Goal: Contribute content: Contribute content

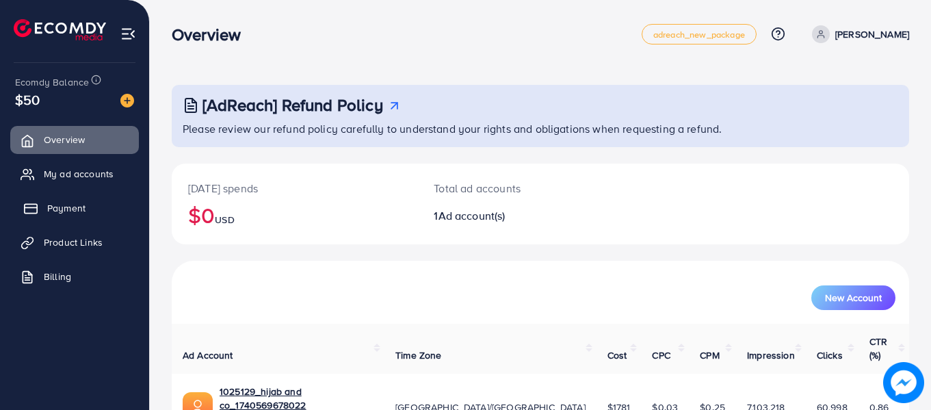
click at [73, 215] on link "Payment" at bounding box center [74, 207] width 129 height 27
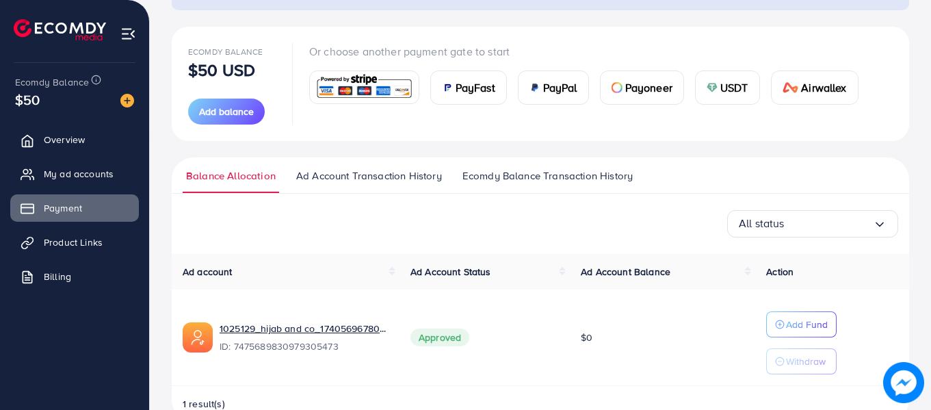
scroll to position [170, 0]
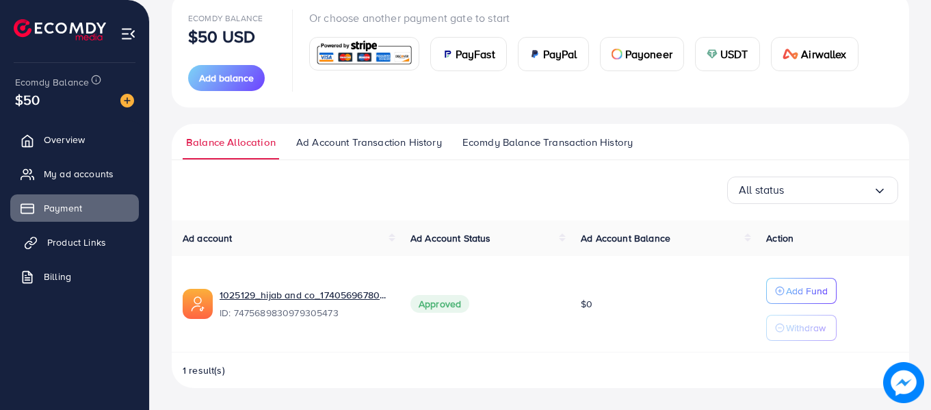
click at [75, 245] on span "Product Links" at bounding box center [76, 242] width 59 height 14
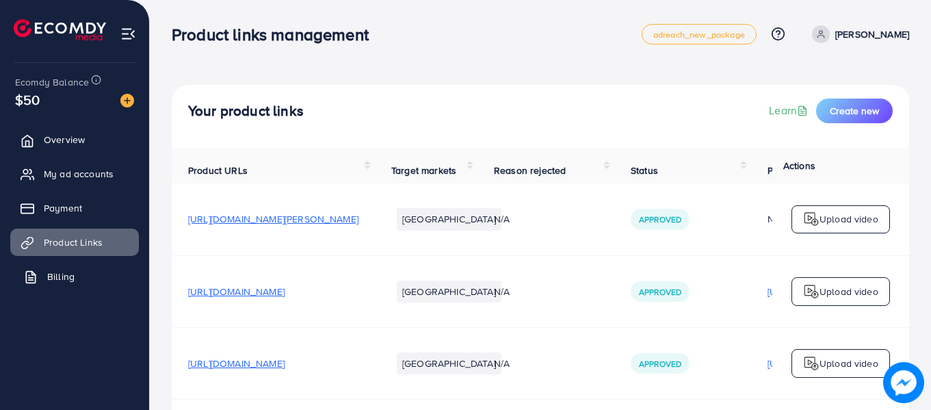
click at [64, 278] on span "Billing" at bounding box center [60, 276] width 27 height 14
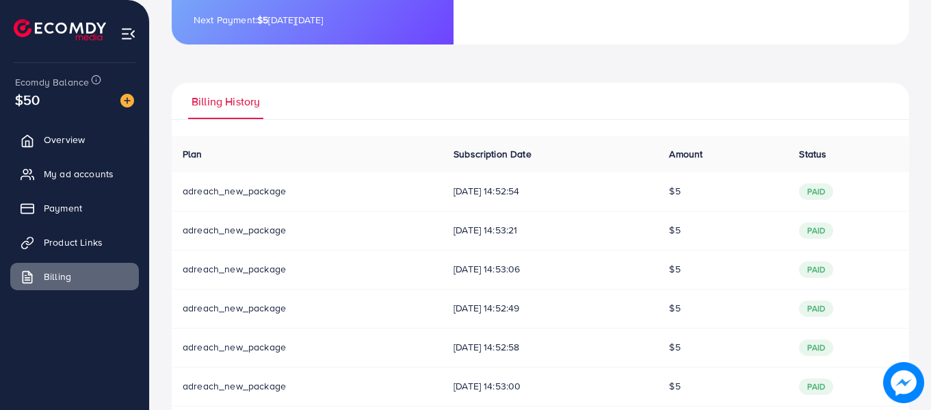
scroll to position [68, 0]
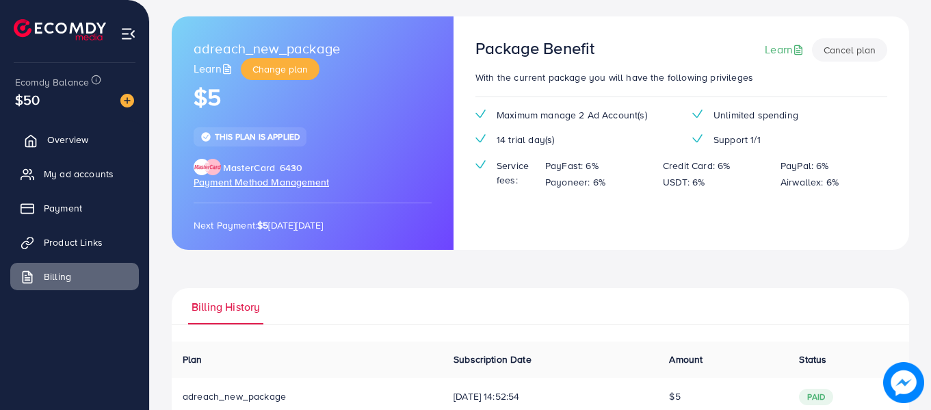
click at [48, 132] on link "Overview" at bounding box center [74, 139] width 129 height 27
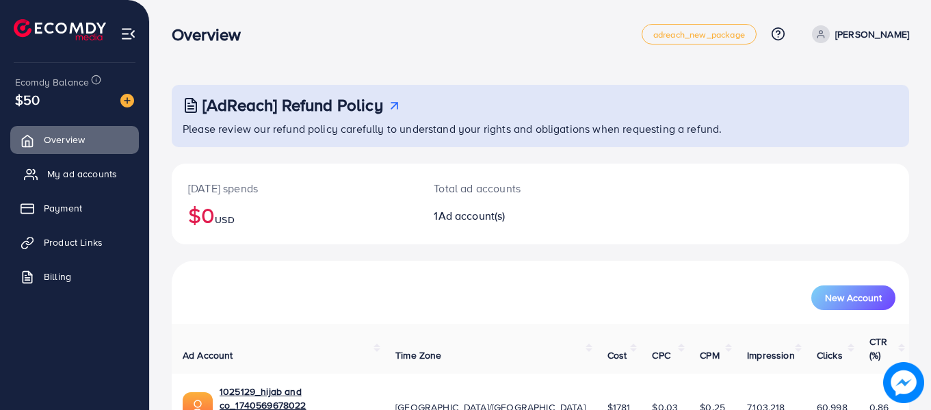
click at [44, 172] on link "My ad accounts" at bounding box center [74, 173] width 129 height 27
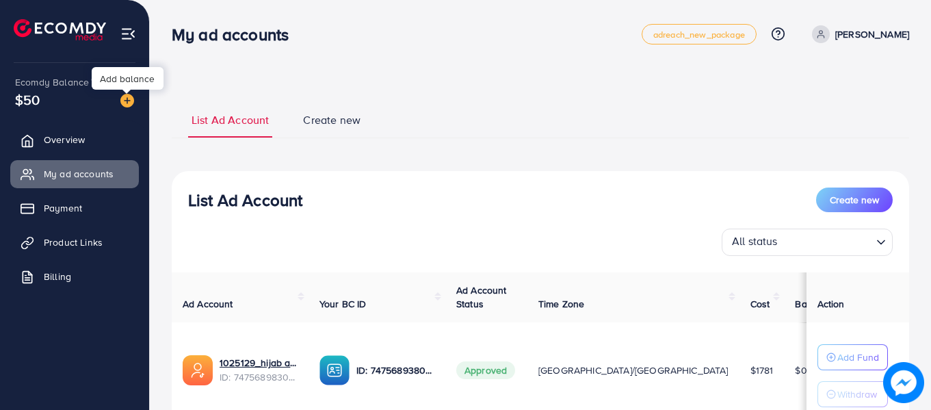
click at [130, 102] on img at bounding box center [127, 101] width 14 height 14
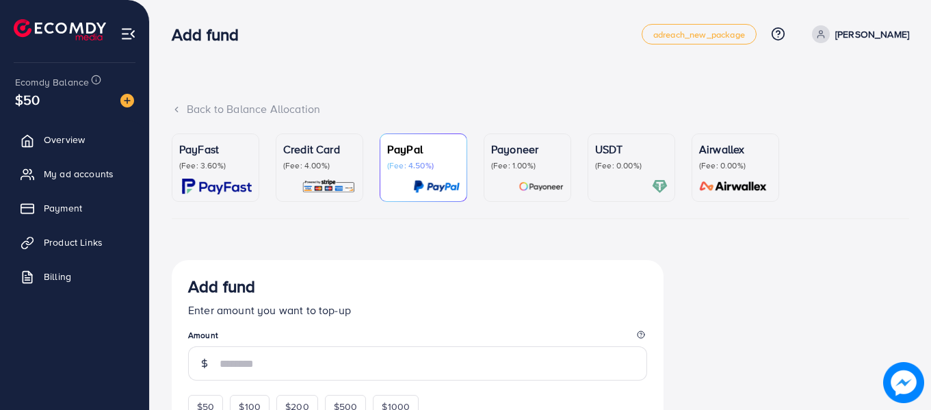
click at [356, 174] on link "Credit Card (Fee: 4.00%)" at bounding box center [320, 167] width 88 height 68
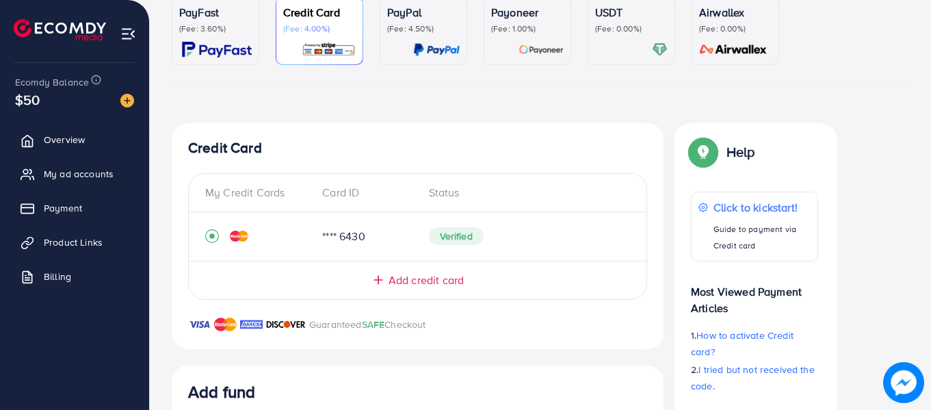
scroll to position [342, 0]
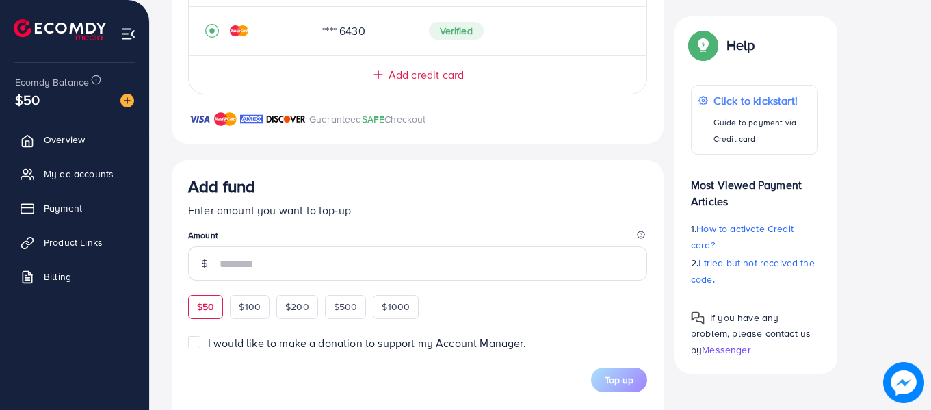
click at [209, 308] on span "$50" at bounding box center [205, 307] width 17 height 14
type input "**"
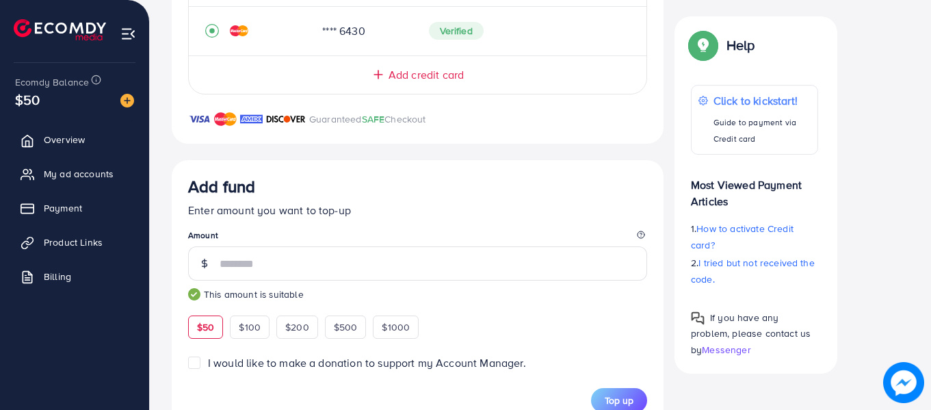
click at [416, 242] on legend "Amount" at bounding box center [417, 237] width 459 height 17
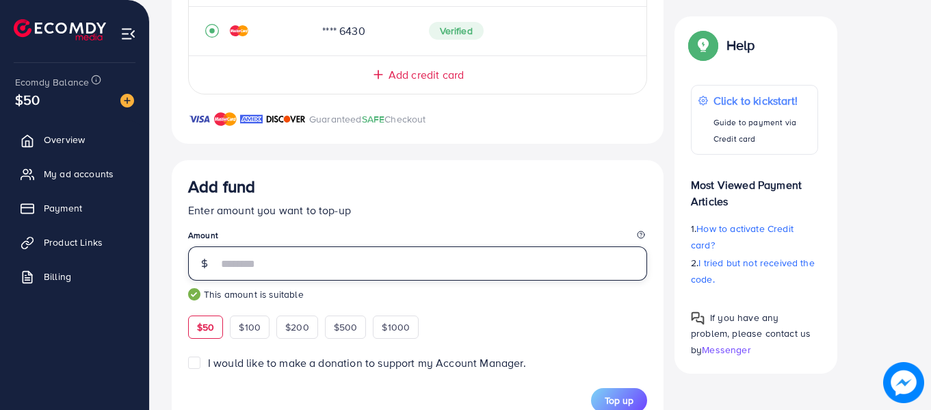
scroll to position [410, 0]
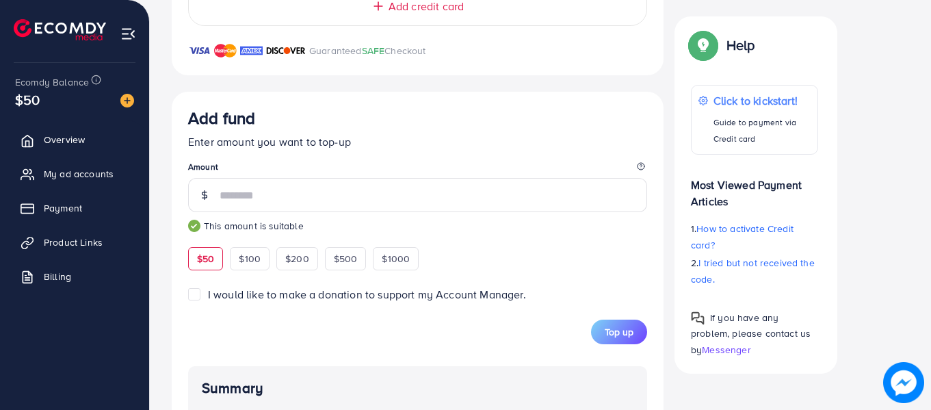
click at [530, 337] on div "Top up" at bounding box center [417, 331] width 459 height 25
click at [614, 326] on span "Top up" at bounding box center [619, 332] width 29 height 14
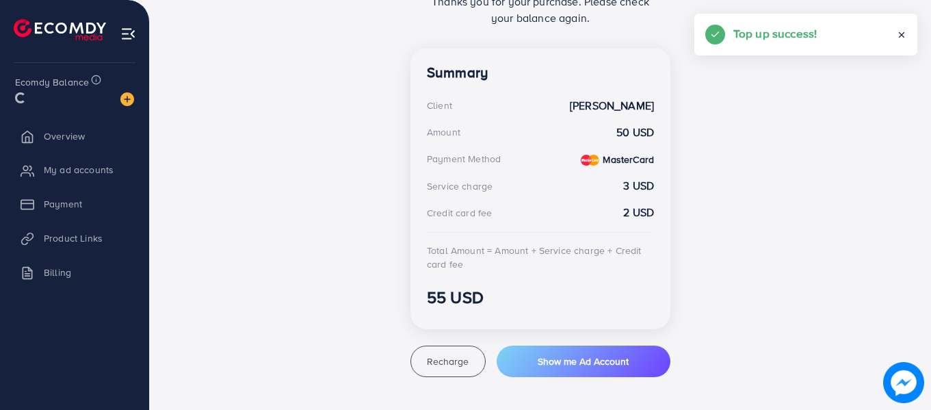
scroll to position [350, 0]
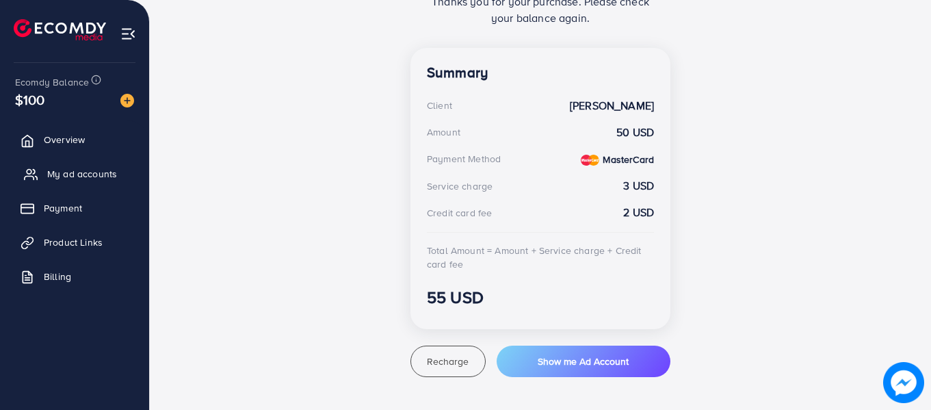
click at [63, 177] on span "My ad accounts" at bounding box center [82, 174] width 70 height 14
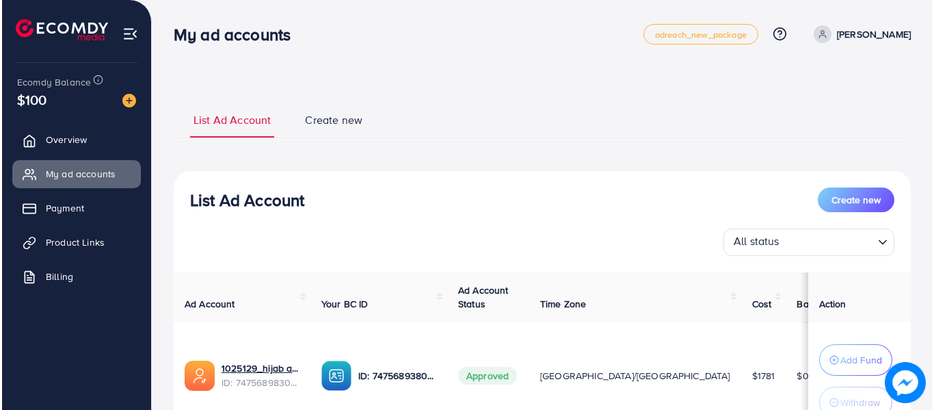
scroll to position [118, 0]
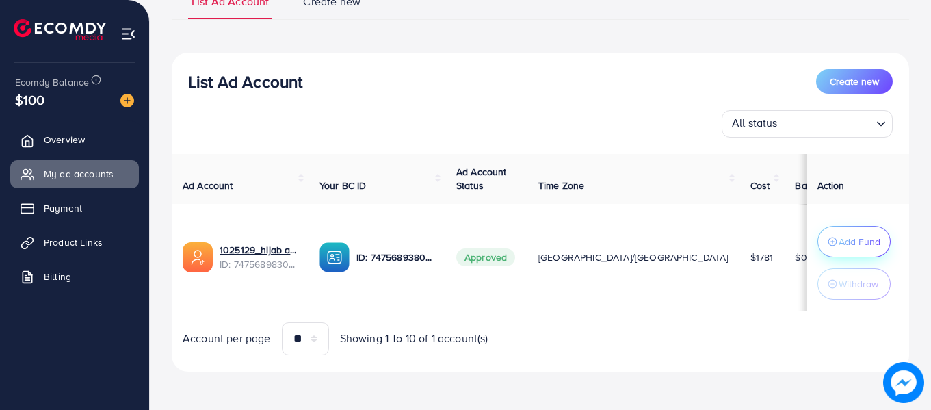
click at [839, 239] on p "Add Fund" at bounding box center [860, 241] width 42 height 16
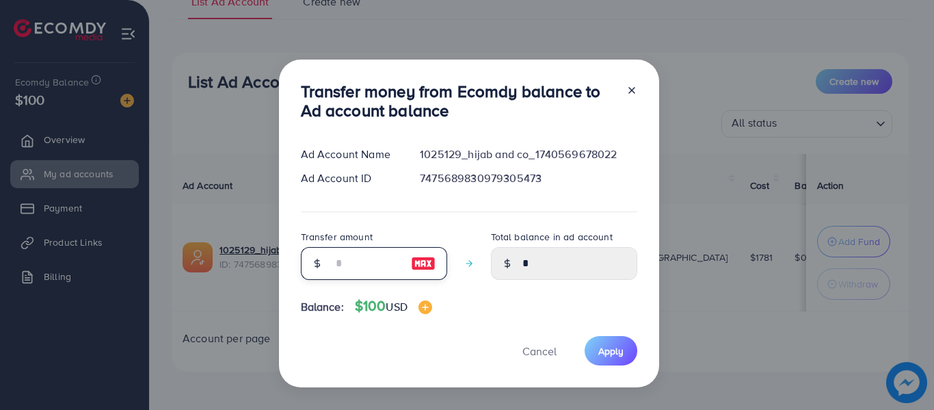
click at [351, 267] on input "number" at bounding box center [366, 263] width 68 height 33
type input "*"
type input "****"
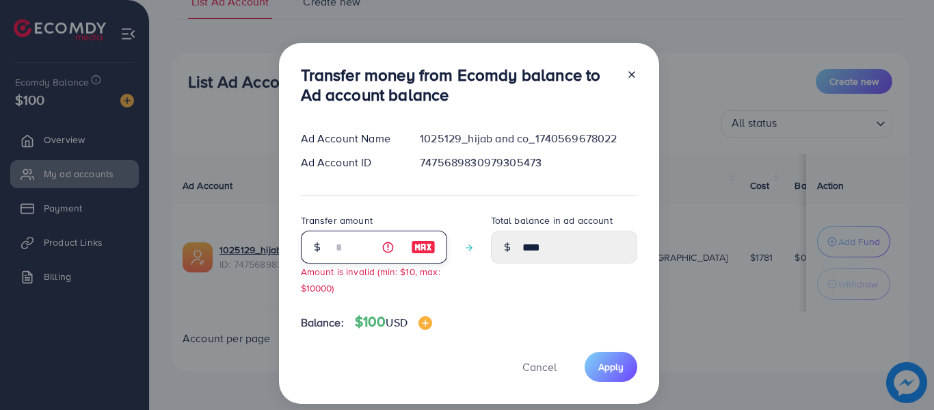
type input "**"
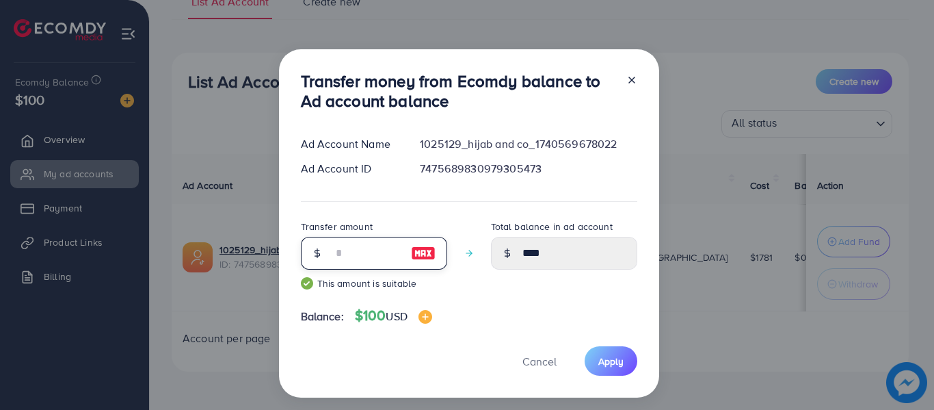
type input "*****"
type input "**"
click at [480, 297] on div "Transfer amount ** This amount is suitable Total balance in ad account *****" at bounding box center [469, 259] width 337 height 83
click at [472, 297] on div "Transfer amount ** This amount is suitable Total balance in ad account *****" at bounding box center [469, 259] width 337 height 83
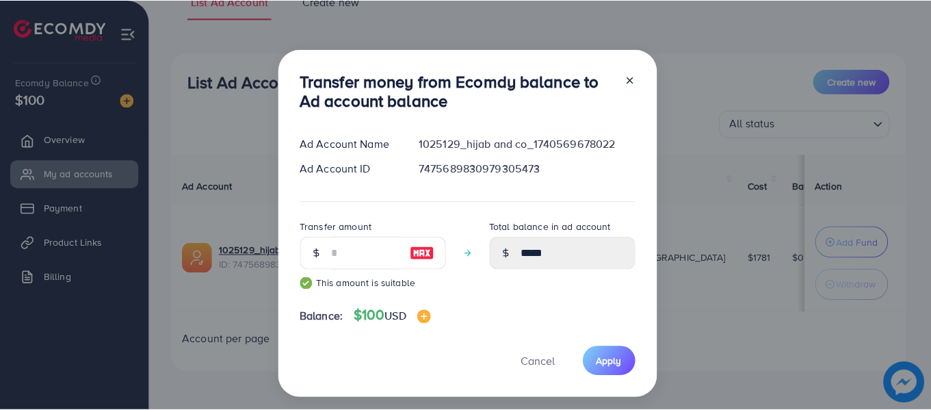
scroll to position [18, 0]
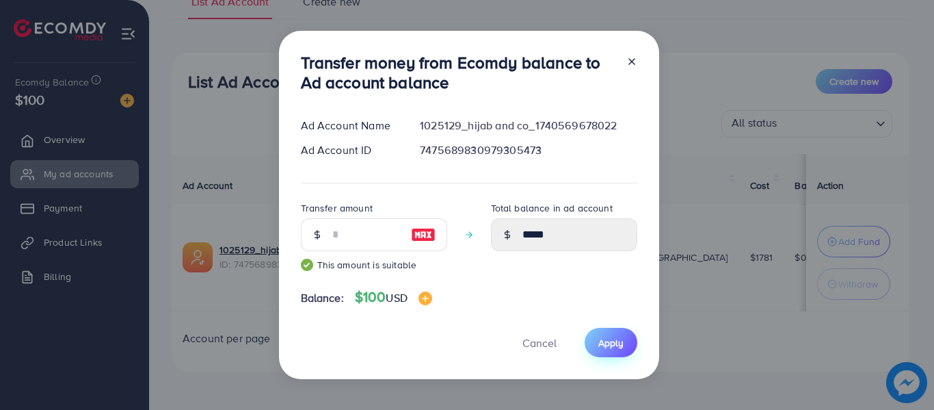
click at [620, 336] on span "Apply" at bounding box center [611, 343] width 25 height 14
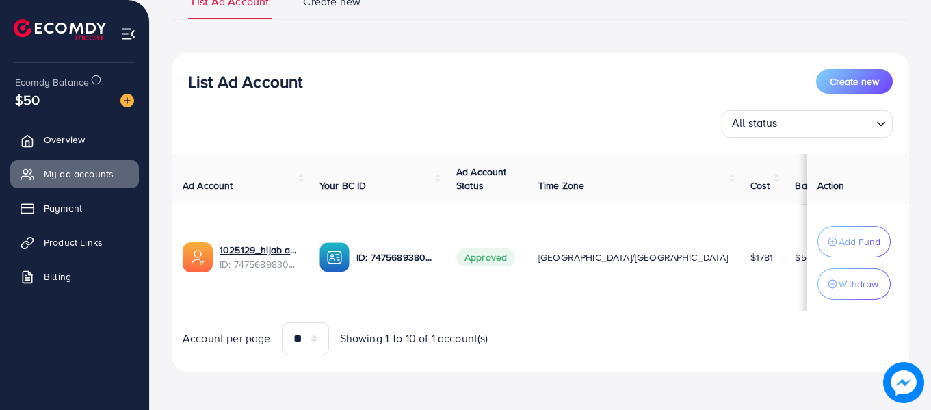
drag, startPoint x: 66, startPoint y: 247, endPoint x: 401, endPoint y: 6, distance: 412.1
click at [66, 247] on span "Product Links" at bounding box center [73, 242] width 59 height 14
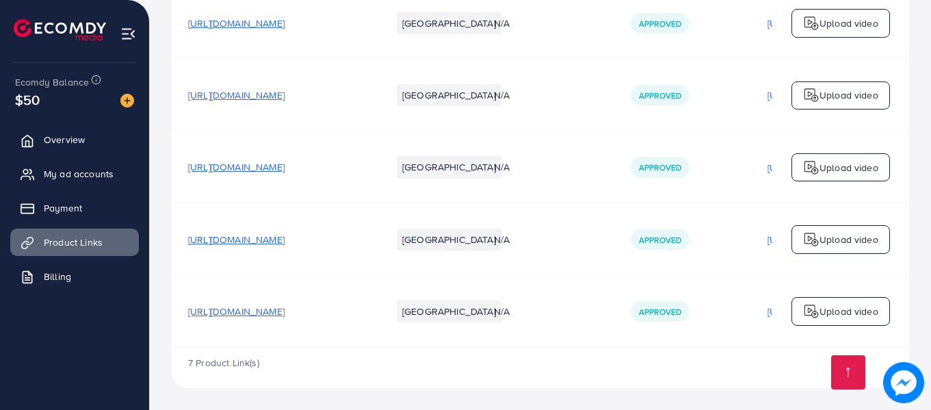
scroll to position [347, 0]
click at [285, 313] on span "[URL][DOMAIN_NAME]" at bounding box center [236, 311] width 96 height 14
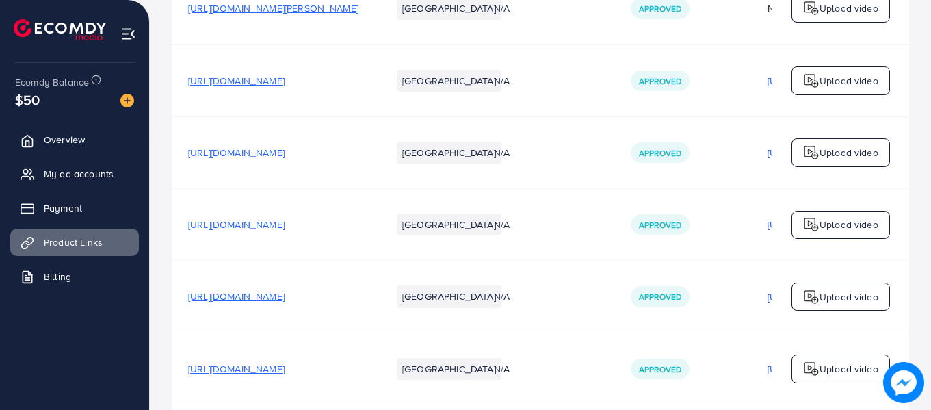
scroll to position [74, 0]
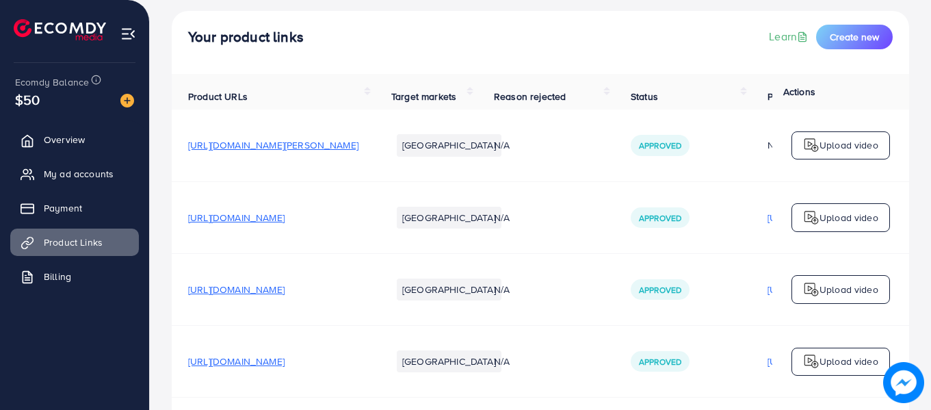
click at [338, 152] on span "[URL][DOMAIN_NAME][PERSON_NAME]" at bounding box center [273, 145] width 170 height 14
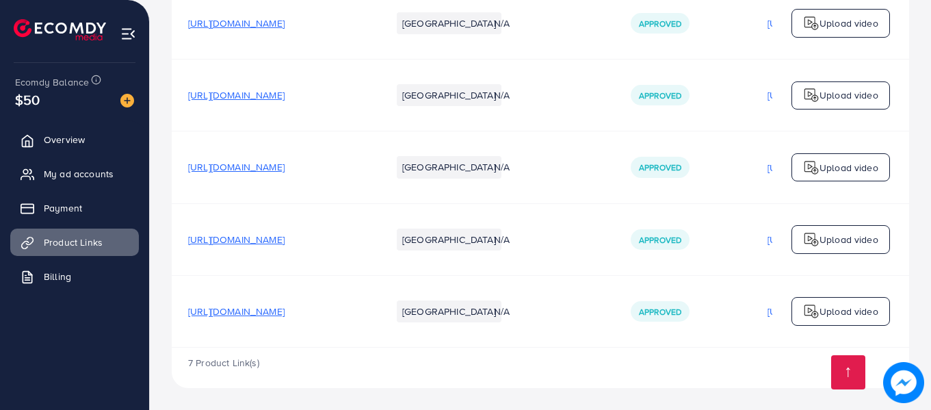
scroll to position [5, 0]
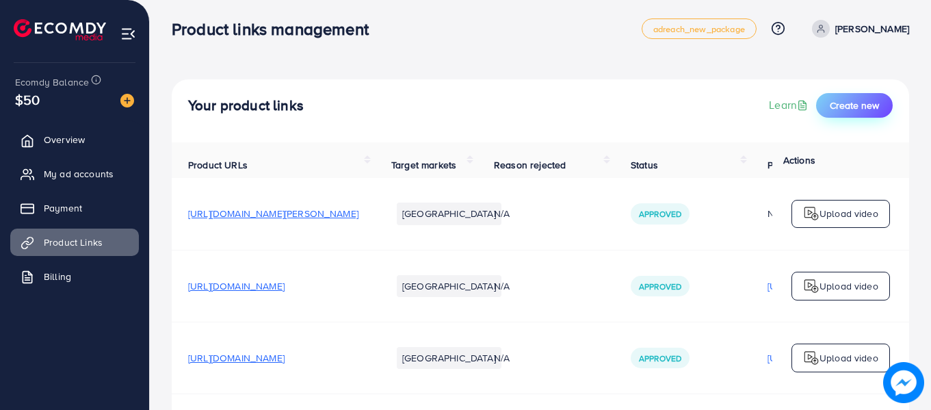
click at [860, 114] on button "Create new" at bounding box center [854, 105] width 77 height 25
click at [832, 99] on span "Create new" at bounding box center [854, 105] width 49 height 14
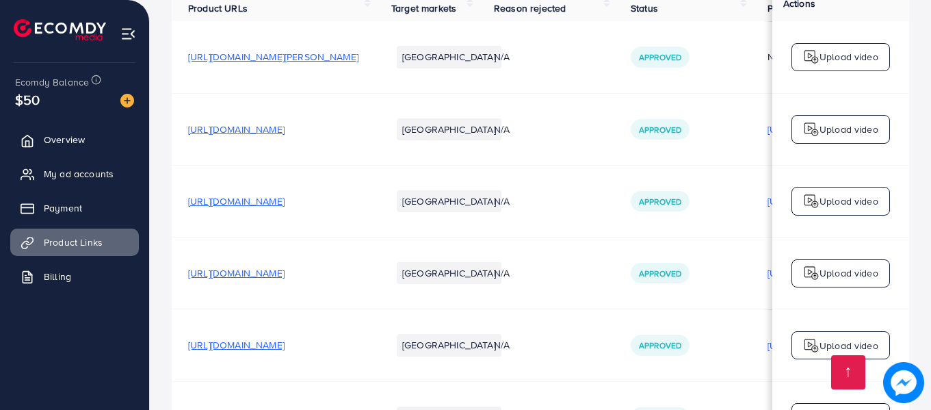
scroll to position [0, 0]
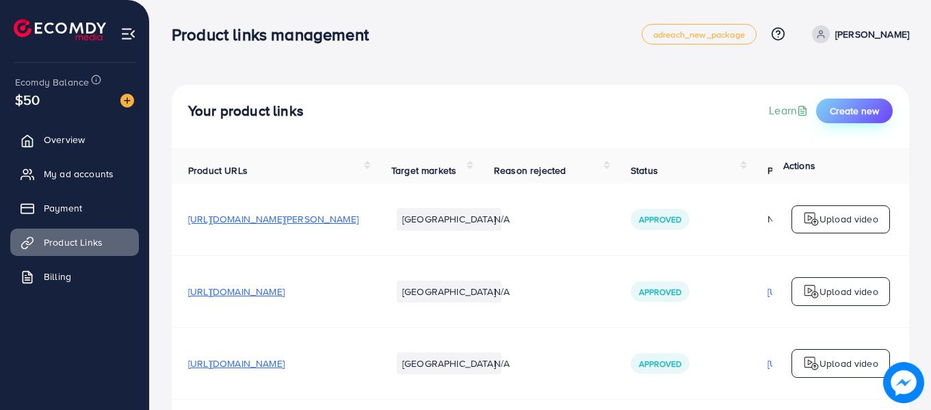
click at [836, 119] on button "Create new" at bounding box center [854, 110] width 77 height 25
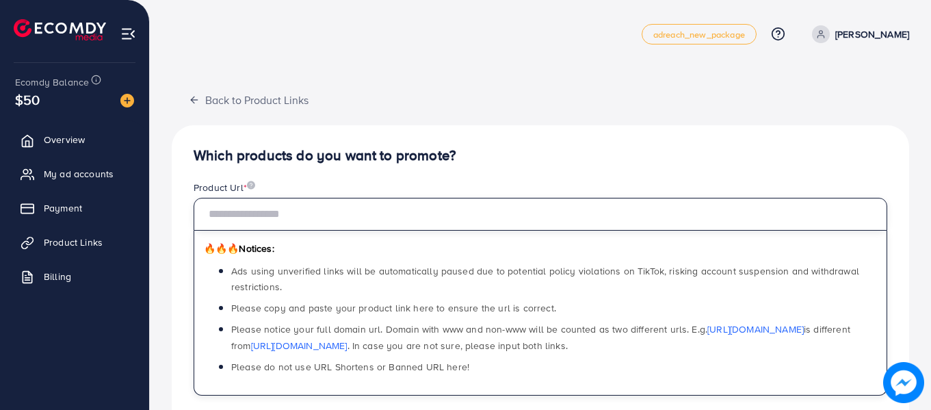
click at [293, 212] on input "text" at bounding box center [541, 214] width 694 height 33
paste input "**********"
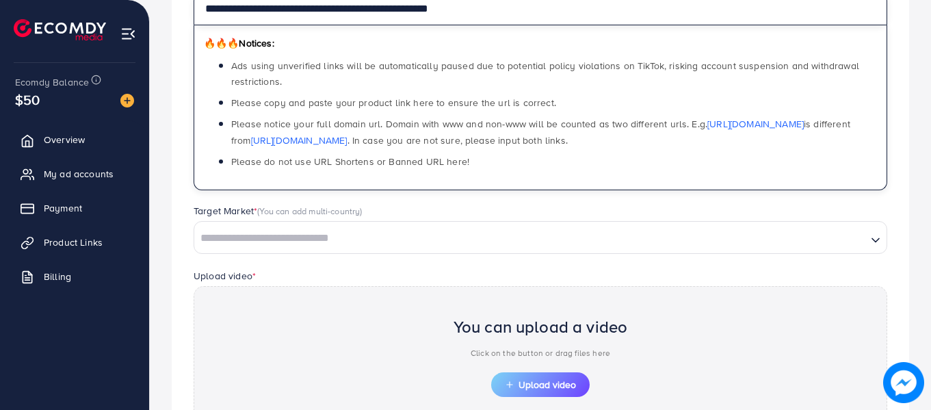
scroll to position [360, 0]
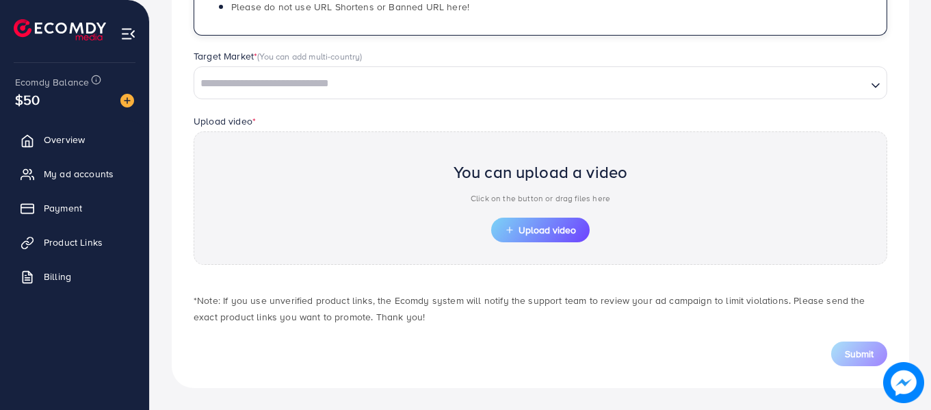
type input "**********"
click at [293, 84] on input "Search for option" at bounding box center [531, 83] width 670 height 21
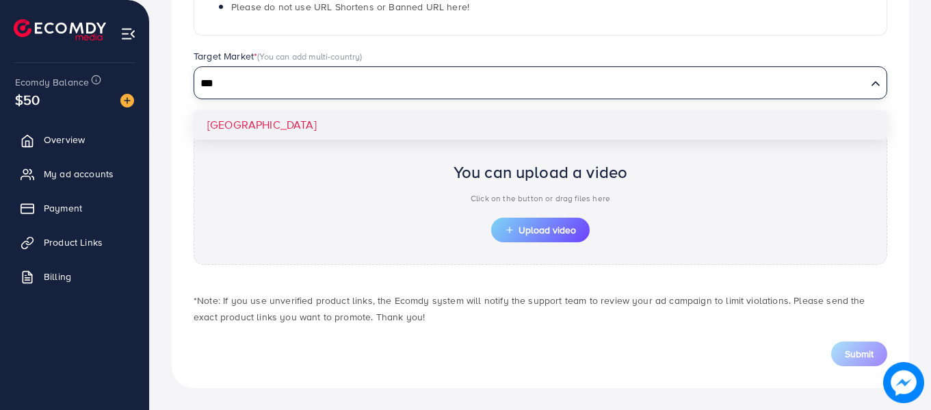
type input "***"
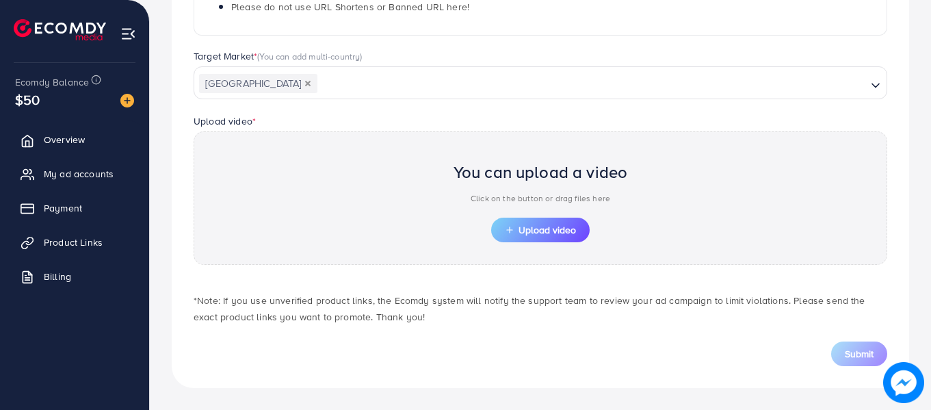
click at [297, 110] on div "Target Market * (You can add multi-country) [GEOGRAPHIC_DATA] Loading... [GEOGR…" at bounding box center [540, 81] width 715 height 64
click at [557, 231] on span "Upload video" at bounding box center [540, 230] width 71 height 10
click at [496, 233] on button "Upload video" at bounding box center [540, 230] width 98 height 25
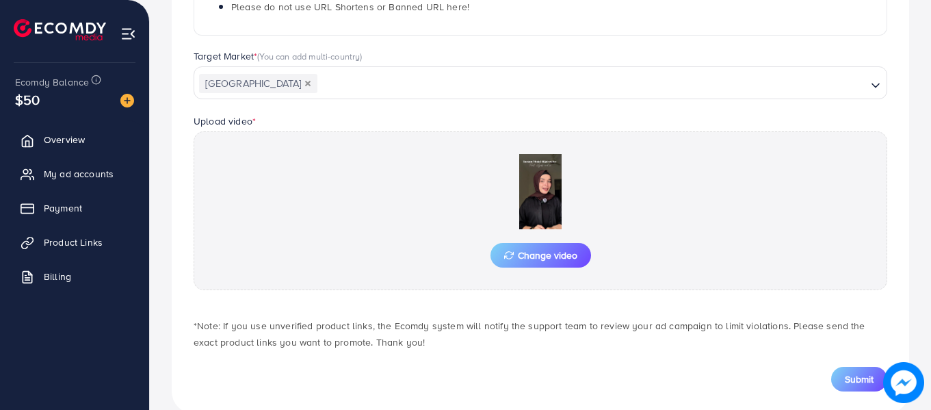
scroll to position [385, 0]
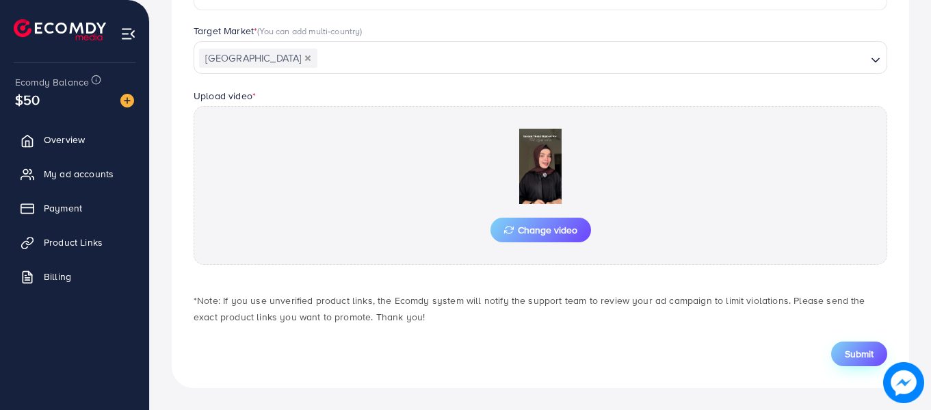
click at [869, 352] on span "Submit" at bounding box center [859, 354] width 29 height 14
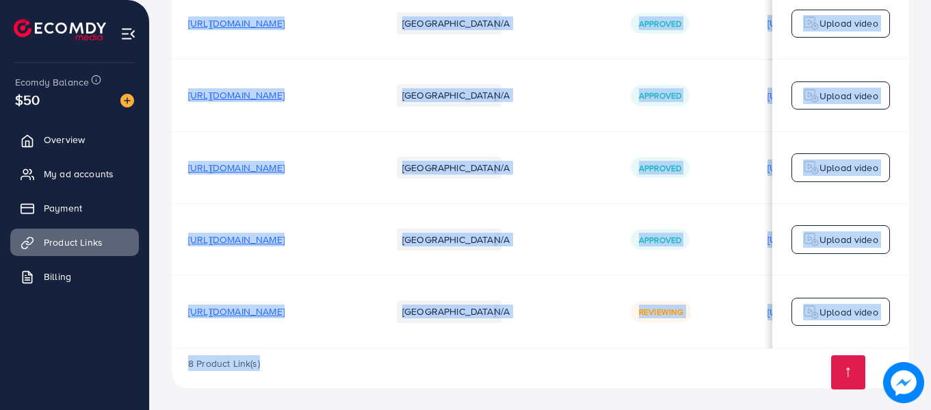
drag, startPoint x: 441, startPoint y: 348, endPoint x: 685, endPoint y: 345, distance: 244.2
click at [685, 345] on div "Product URLs Target markets Reason rejected Status Product video Status video A…" at bounding box center [540, 62] width 737 height 652
click at [675, 371] on div "8 Product Link(s)" at bounding box center [540, 368] width 737 height 40
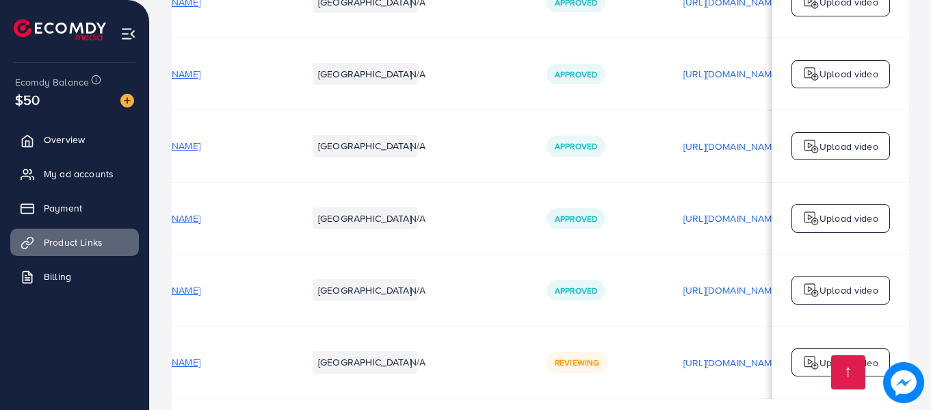
scroll to position [0, 346]
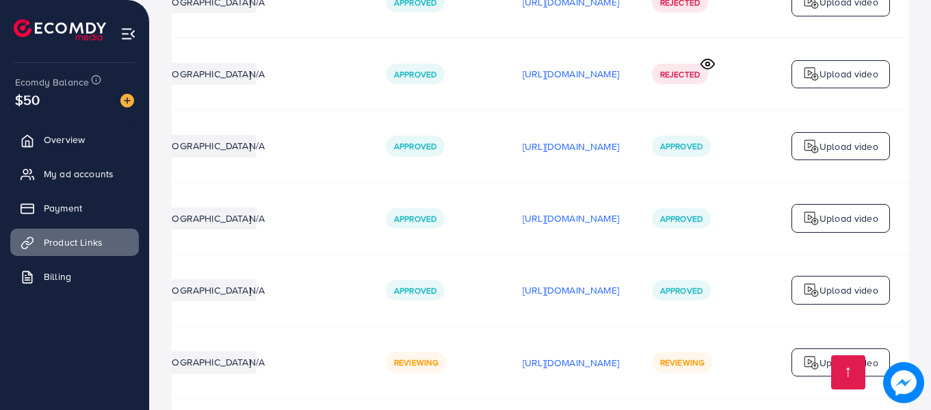
click at [711, 70] on icon at bounding box center [707, 64] width 14 height 14
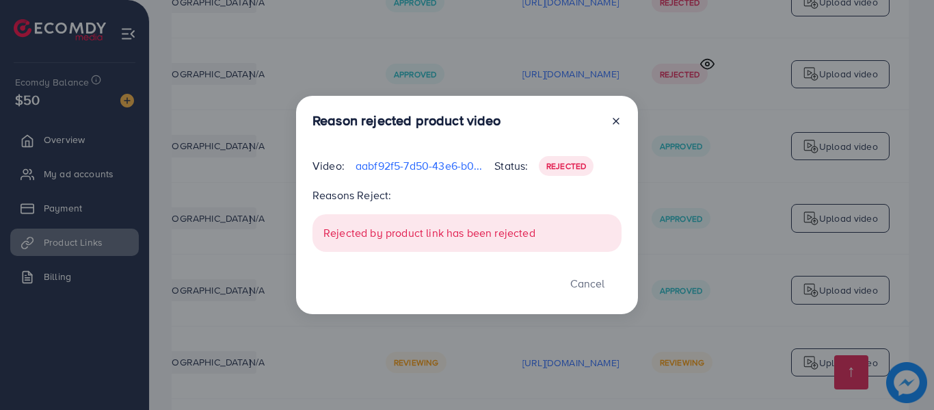
click at [611, 116] on icon at bounding box center [616, 121] width 11 height 11
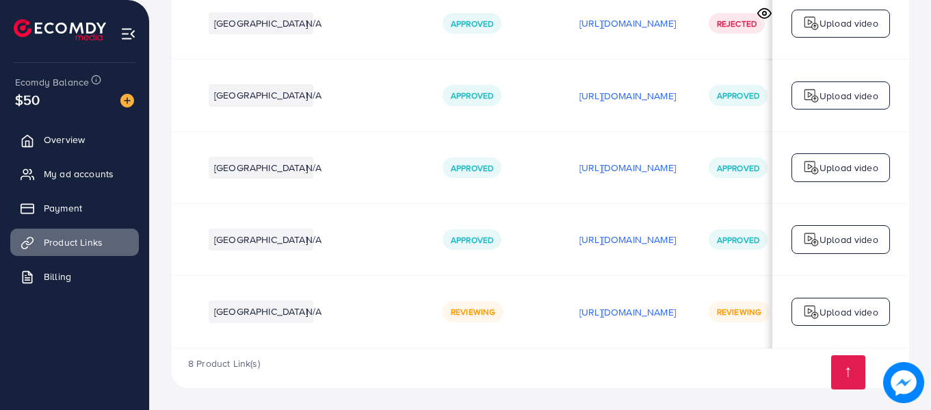
scroll to position [0, 189]
drag, startPoint x: 478, startPoint y: 237, endPoint x: 516, endPoint y: 235, distance: 37.6
click at [492, 235] on span "Approved" at bounding box center [471, 240] width 42 height 12
drag, startPoint x: 477, startPoint y: 164, endPoint x: 521, endPoint y: 162, distance: 44.5
click at [501, 162] on div "Approved" at bounding box center [471, 167] width 59 height 21
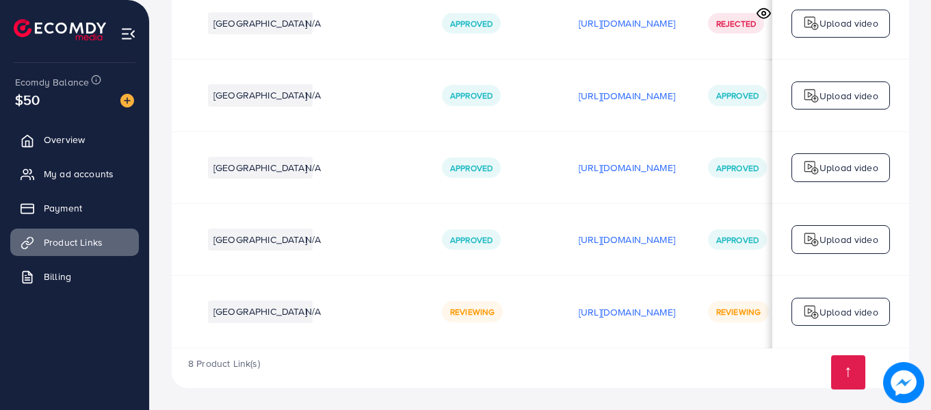
click at [479, 90] on span "Approved" at bounding box center [471, 96] width 42 height 12
drag, startPoint x: 477, startPoint y: 90, endPoint x: 519, endPoint y: 92, distance: 42.5
click at [501, 92] on div "Approved" at bounding box center [471, 95] width 59 height 21
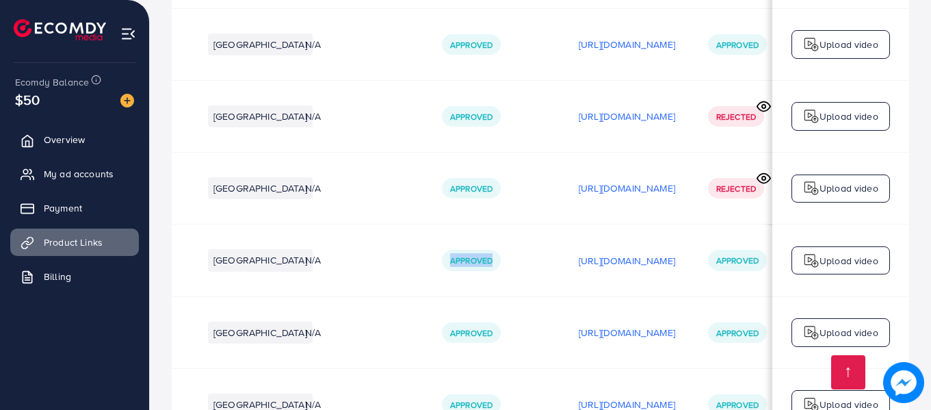
scroll to position [242, 0]
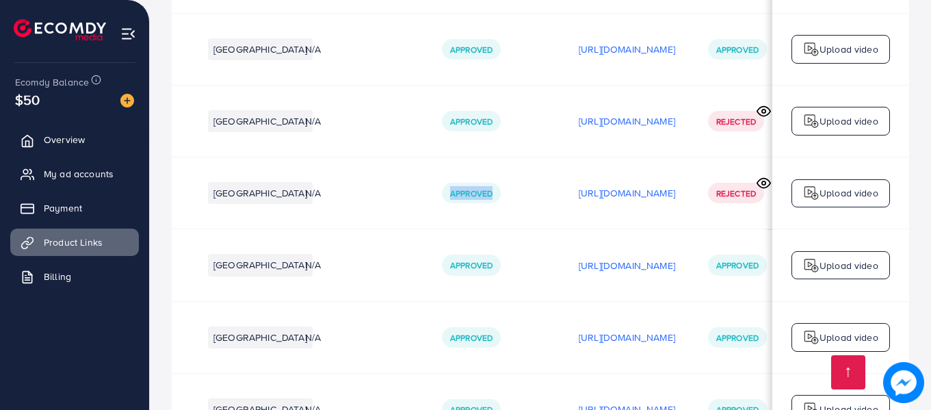
drag, startPoint x: 476, startPoint y: 198, endPoint x: 525, endPoint y: 192, distance: 49.0
click at [501, 192] on div "Approved" at bounding box center [471, 193] width 59 height 21
drag, startPoint x: 472, startPoint y: 126, endPoint x: 522, endPoint y: 127, distance: 50.0
click at [501, 127] on div "Approved" at bounding box center [471, 121] width 59 height 21
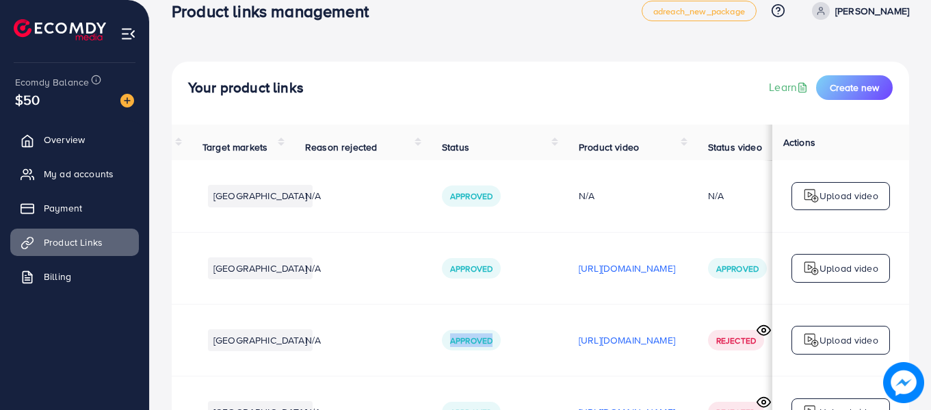
scroll to position [23, 0]
click at [502, 84] on div "Your product links Learn Create new" at bounding box center [540, 88] width 705 height 25
